Goal: Answer question/provide support: Share knowledge or assist other users

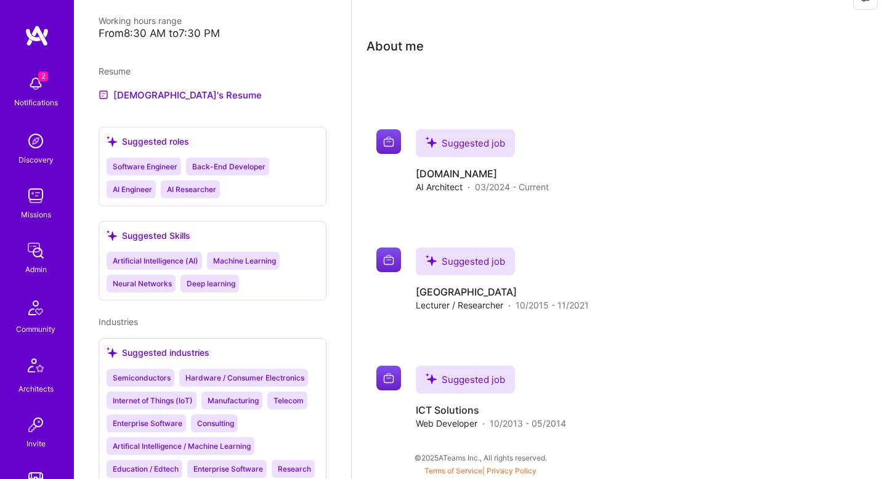
scroll to position [790, 0]
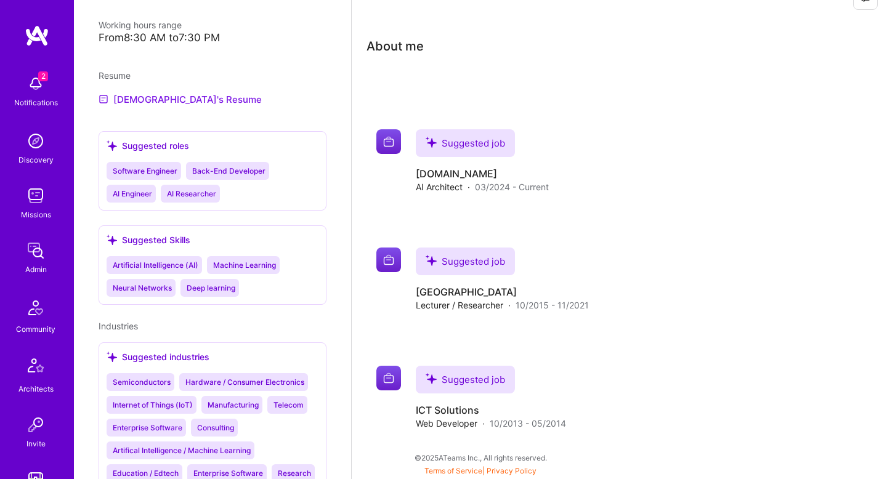
click at [157, 92] on link "[DEMOGRAPHIC_DATA]'s Resume" at bounding box center [180, 99] width 163 height 15
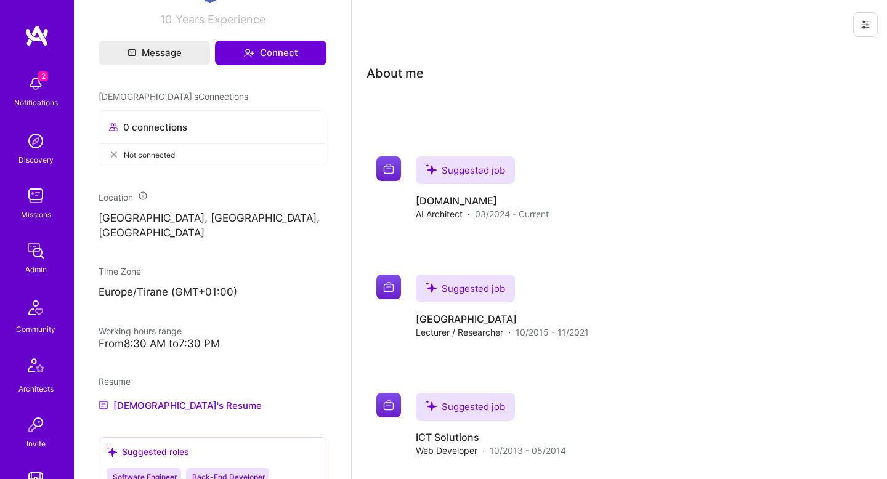
scroll to position [0, 0]
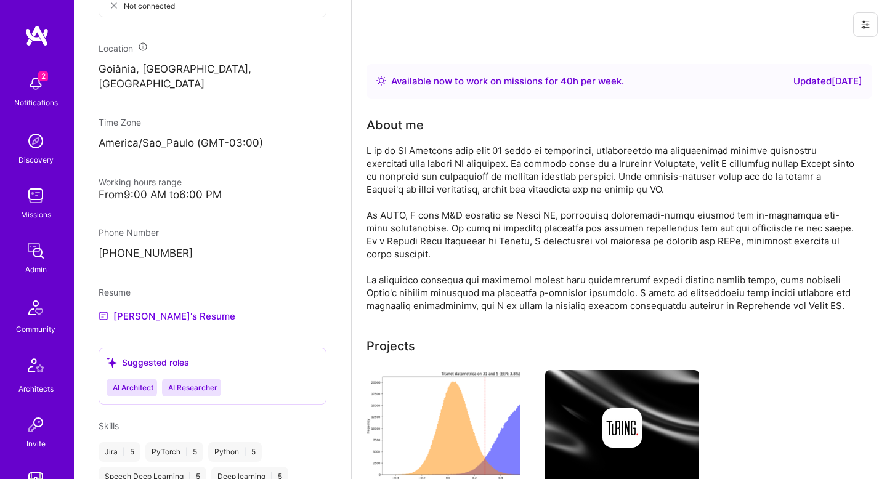
scroll to position [688, 0]
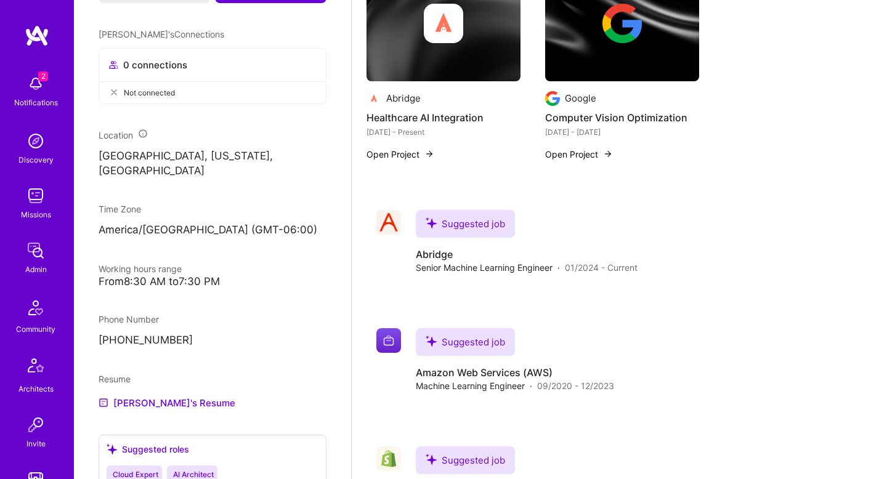
scroll to position [558, 0]
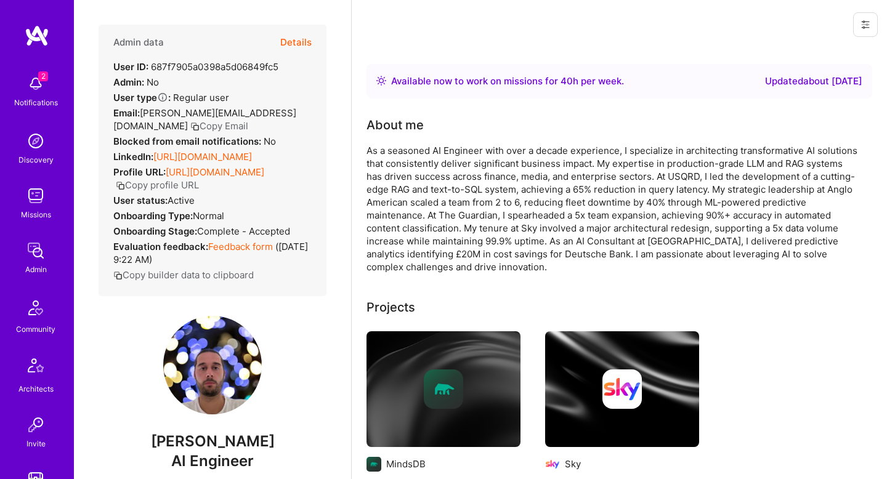
click at [298, 49] on button "Details" at bounding box center [295, 43] width 31 height 36
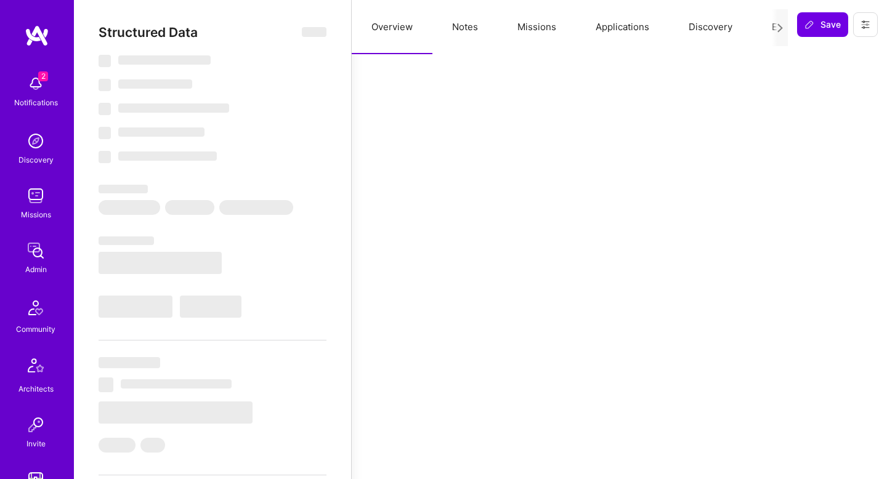
scroll to position [1, 0]
click at [769, 30] on button "Evaluation" at bounding box center [794, 27] width 84 height 54
select select "Right Now"
select select "5"
select select "4"
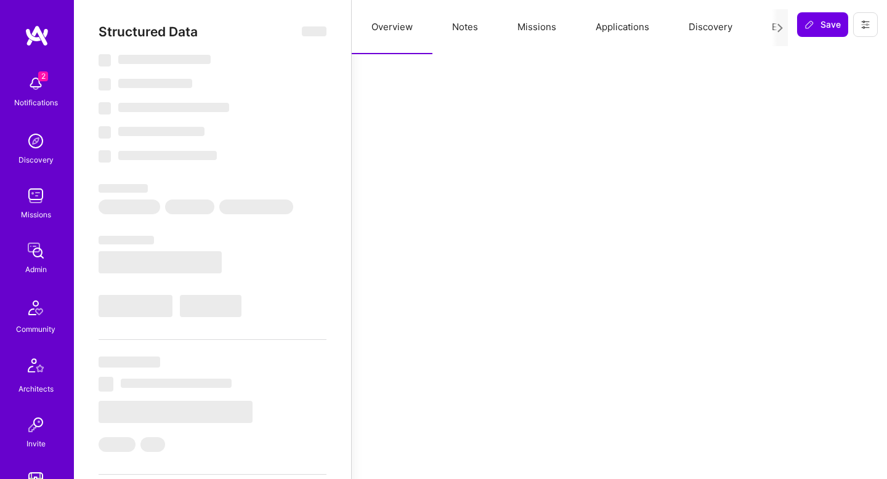
select select "6"
select select "7"
select select "GB"
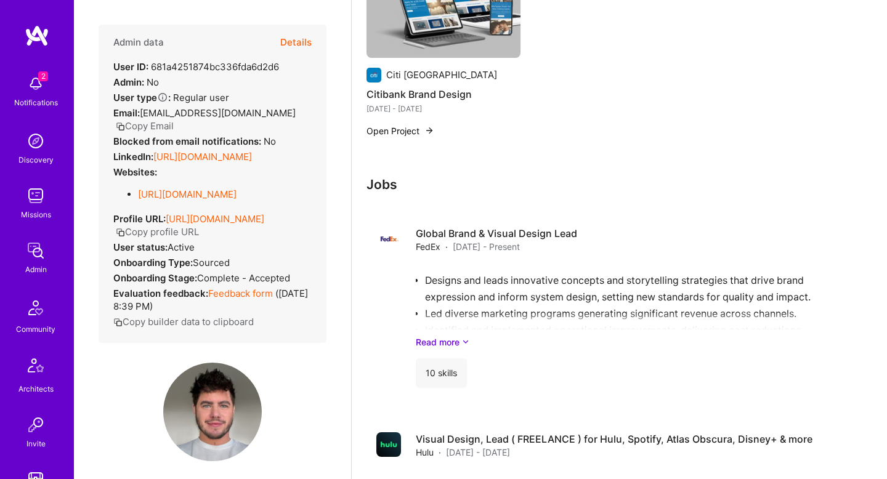
click at [294, 48] on button "Details" at bounding box center [295, 43] width 31 height 36
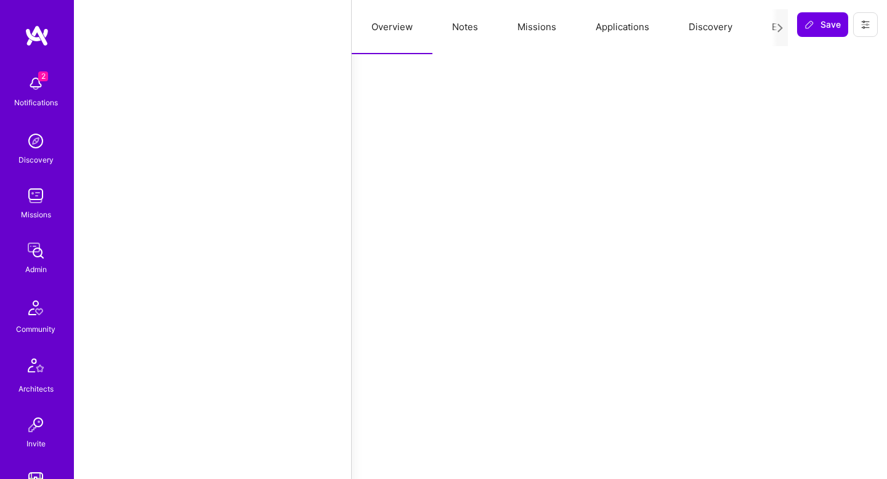
click at [531, 36] on button "Missions" at bounding box center [537, 27] width 78 height 54
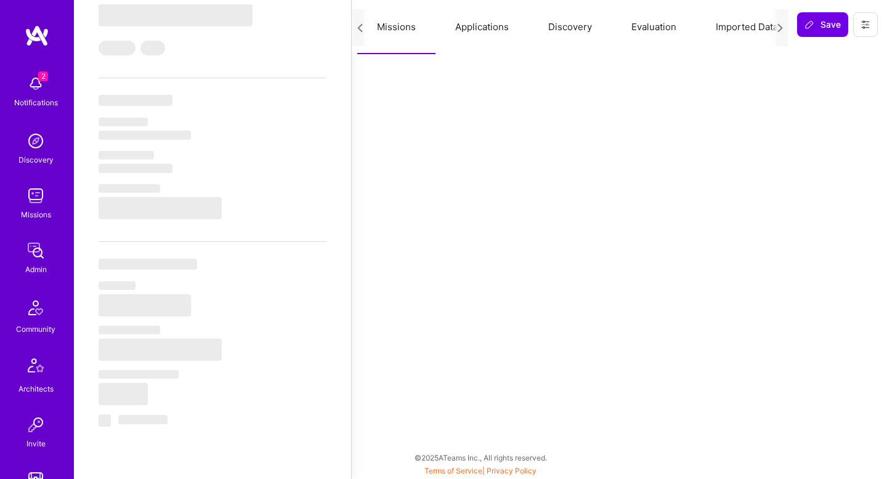
scroll to position [0, 149]
select select "Not Available"
select select "6 Months"
select select "5"
select select "7"
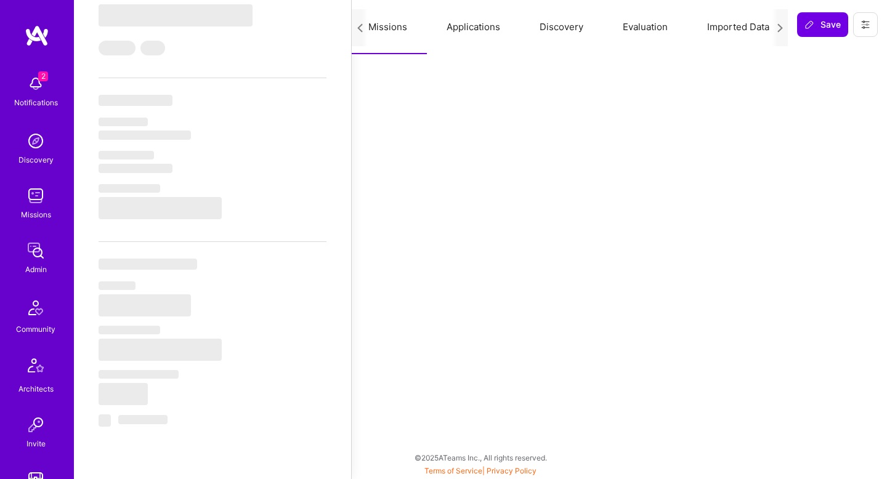
select select "7"
select select "US"
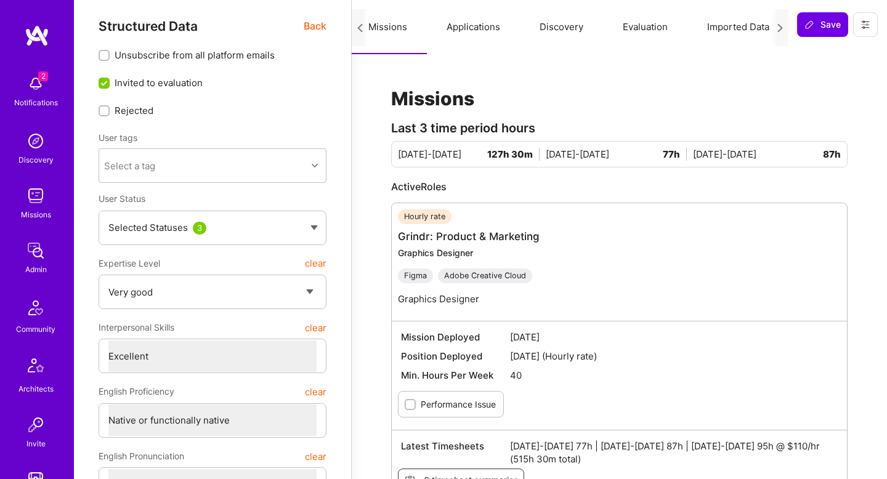
scroll to position [0, 0]
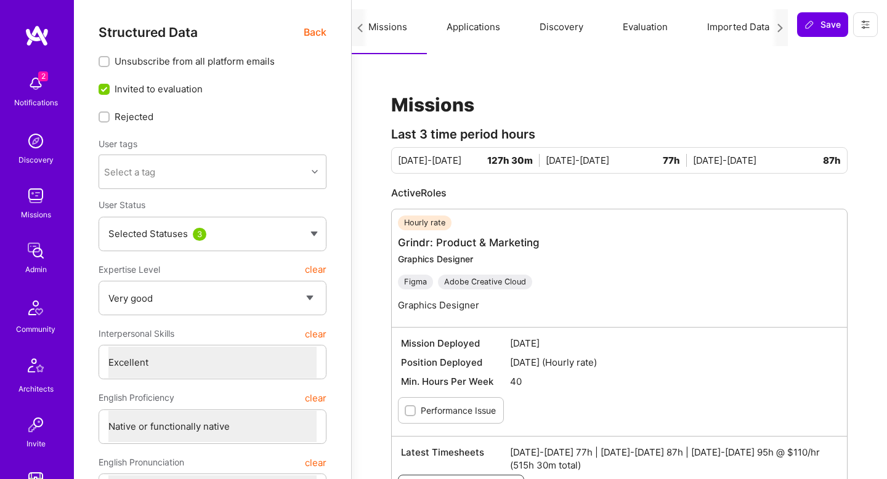
click at [653, 25] on button "Evaluation" at bounding box center [645, 27] width 84 height 54
